Goal: Task Accomplishment & Management: Manage account settings

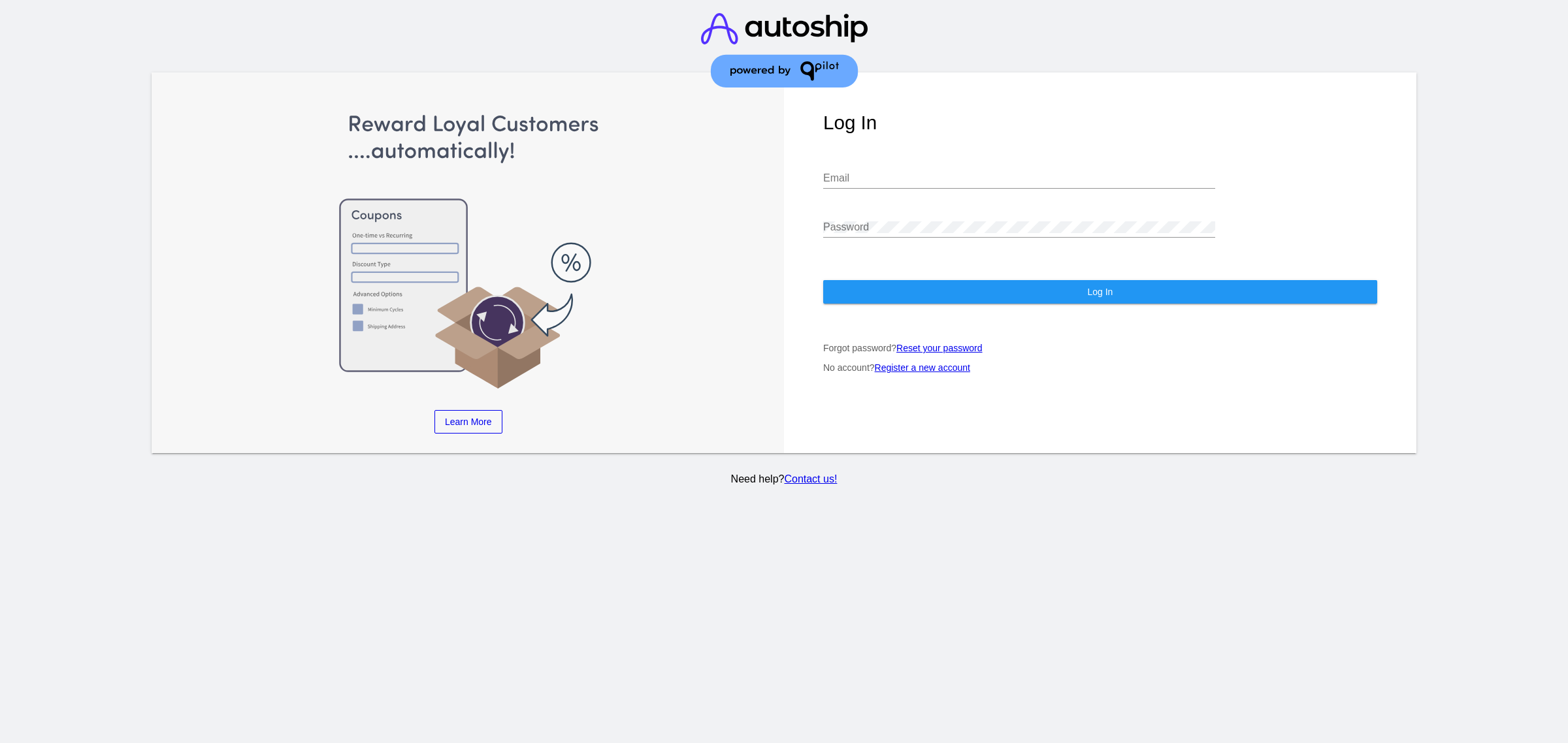
click at [1011, 147] on div "Log In Email Password Log In Forgot password? Reset your password No account? R…" at bounding box center [1100, 262] width 632 height 380
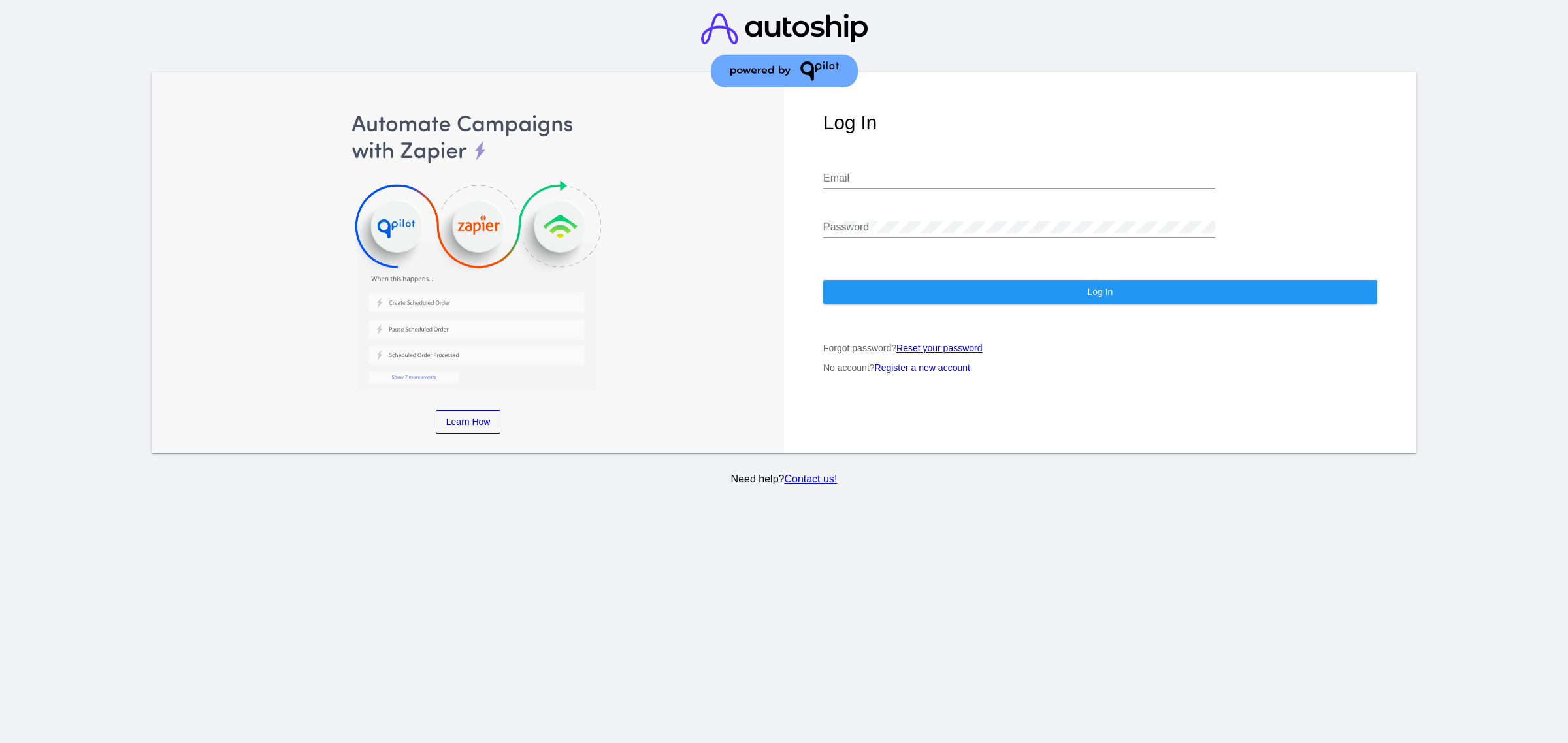
click at [968, 167] on div "Email" at bounding box center [1019, 174] width 392 height 29
click at [963, 174] on div "Email" at bounding box center [1019, 174] width 392 height 29
type input "[PERSON_NAME][EMAIL_ADDRESS][DOMAIN_NAME]"
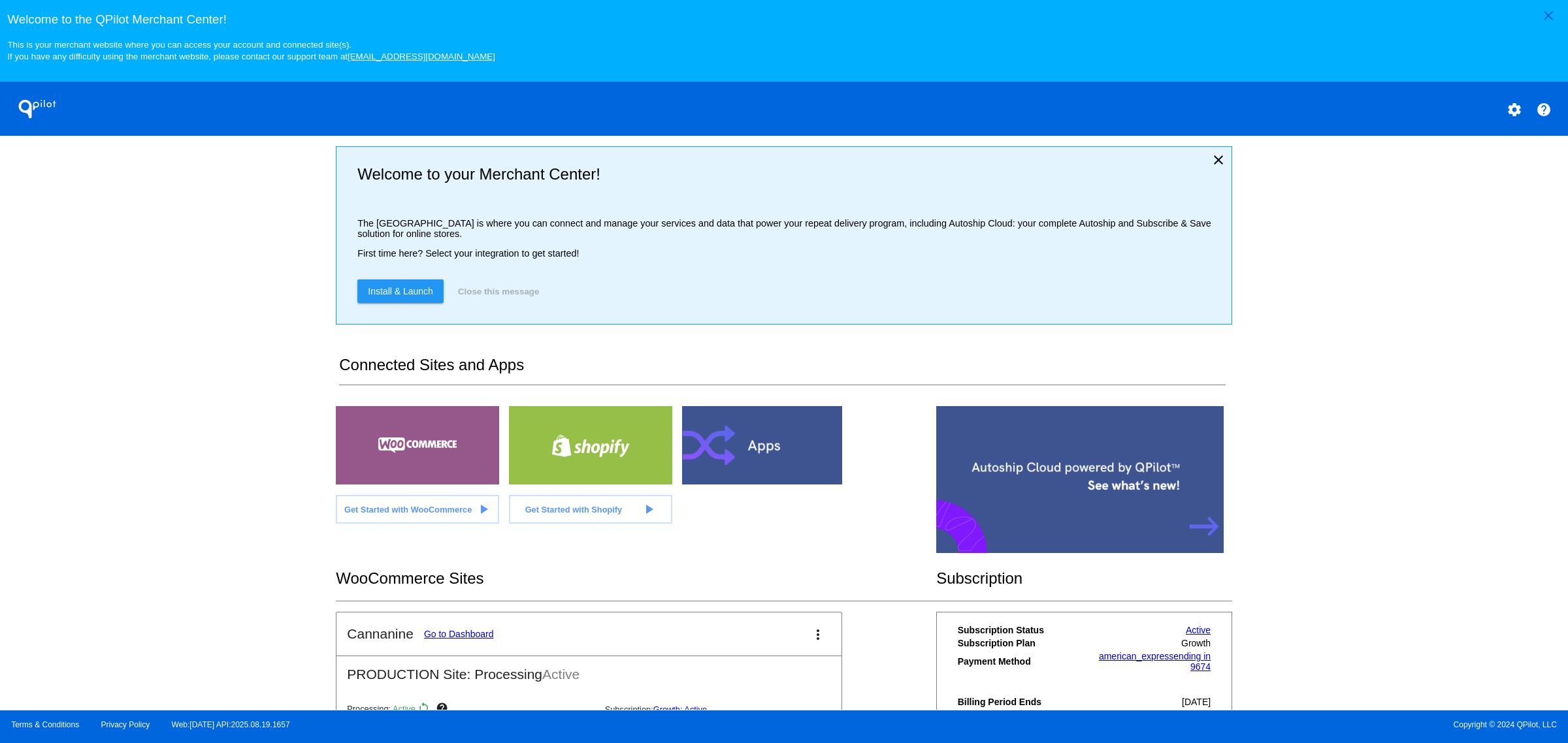
click at [475, 639] on link "Go to Dashboard" at bounding box center [459, 634] width 70 height 10
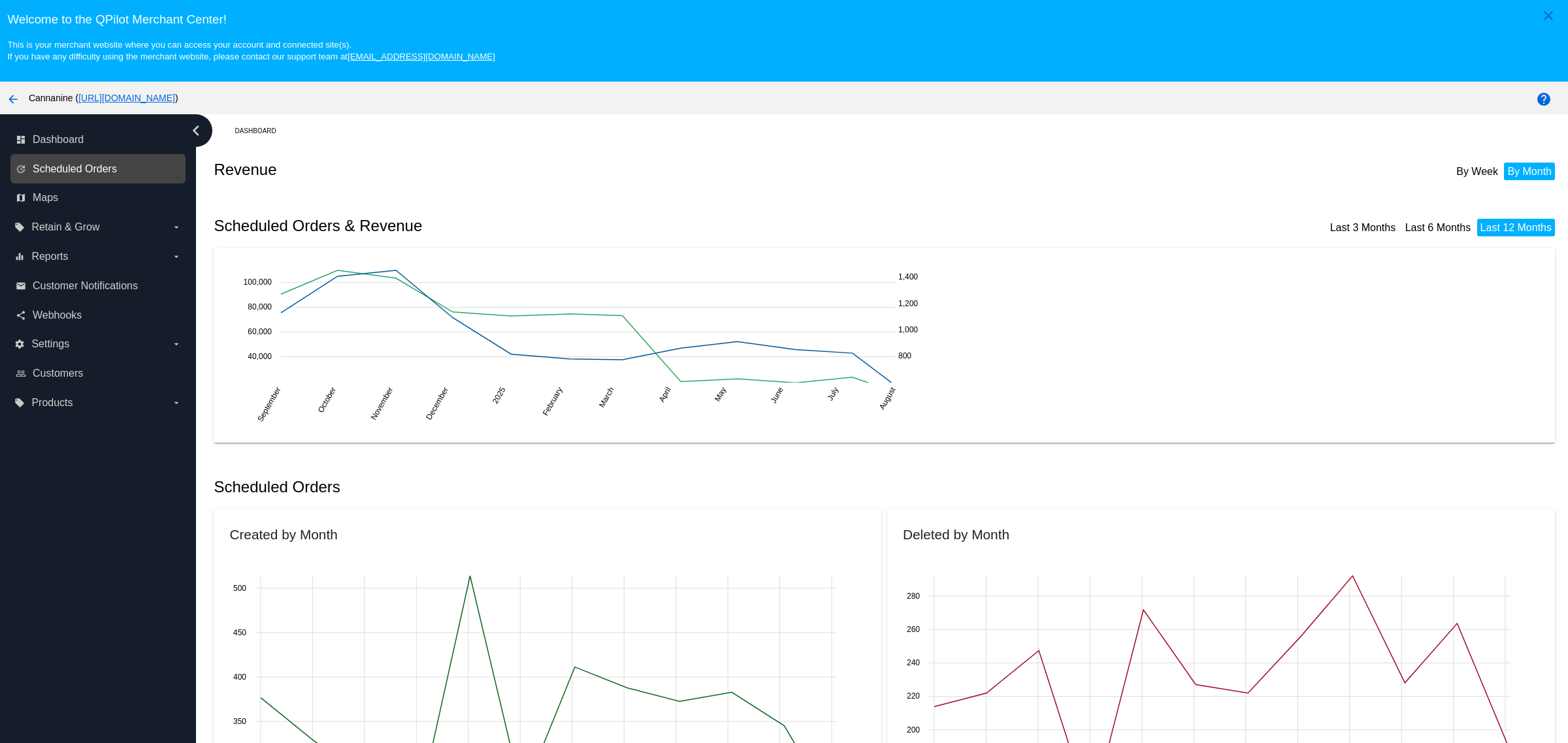
click at [103, 175] on span "Scheduled Orders" at bounding box center [74, 169] width 84 height 12
